Goal: Check status: Check status

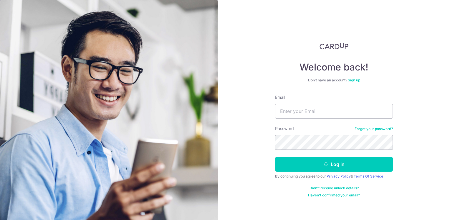
type input "[EMAIL_ADDRESS][DOMAIN_NAME]"
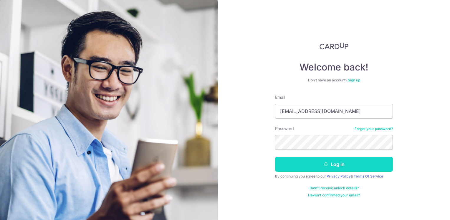
click at [329, 166] on button "Log in" at bounding box center [334, 164] width 118 height 15
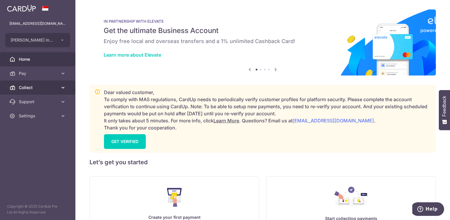
click at [32, 85] on span "Collect" at bounding box center [38, 88] width 39 height 6
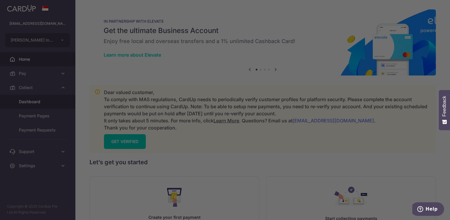
click at [29, 98] on body "[EMAIL_ADDRESS][DOMAIN_NAME] [PERSON_NAME] International School Pte Ltd [PERSON…" at bounding box center [225, 110] width 450 height 220
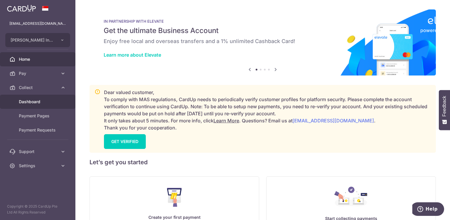
click at [41, 104] on span "Dashboard" at bounding box center [38, 102] width 39 height 6
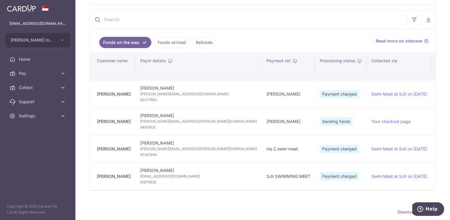
click at [169, 40] on link "Funds arrived" at bounding box center [172, 42] width 36 height 11
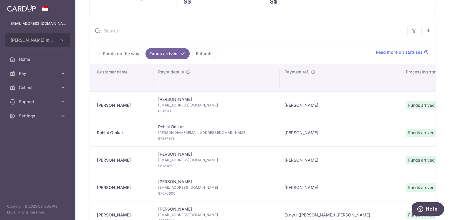
scroll to position [59, 0]
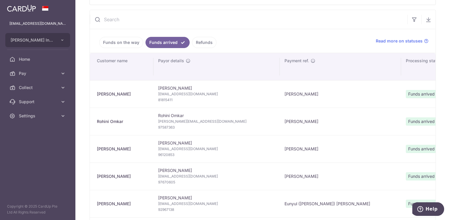
type input "[DATE]"
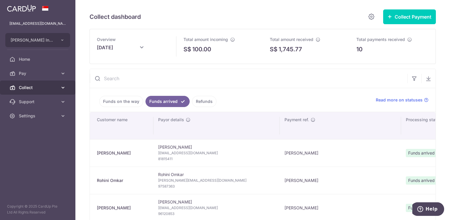
click at [28, 89] on span "Collect" at bounding box center [38, 88] width 39 height 6
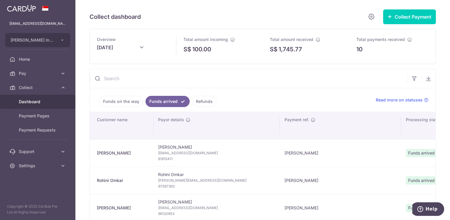
click at [28, 98] on link "Dashboard" at bounding box center [37, 102] width 75 height 14
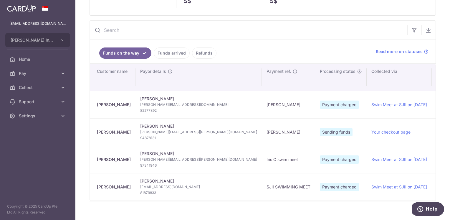
scroll to position [118, 0]
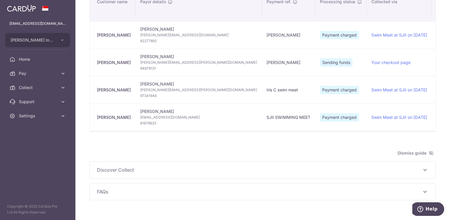
type input "[DATE]"
